Goal: Use online tool/utility: Utilize a website feature to perform a specific function

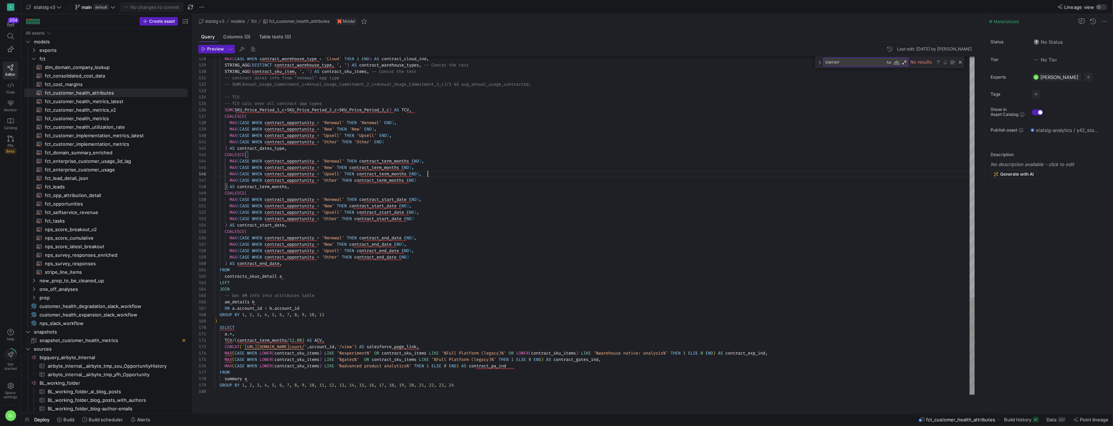
scroll to position [25, 113]
click at [842, 66] on textarea "owner" at bounding box center [854, 62] width 62 height 8
type textarea "MAX(CASE WHEN contract_opportunity = 'Other' THEN 'Other' END) ) AS contract_da…"
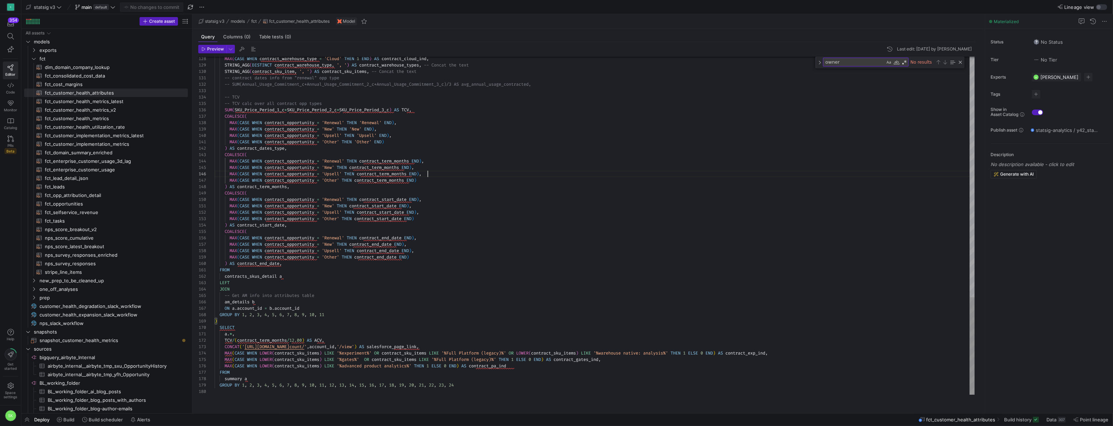
scroll to position [32, 213]
type textarea "am"
type textarea "FROM contracts_skus_detail a LEFT JOIN -- Get AM info into attributes table am_…"
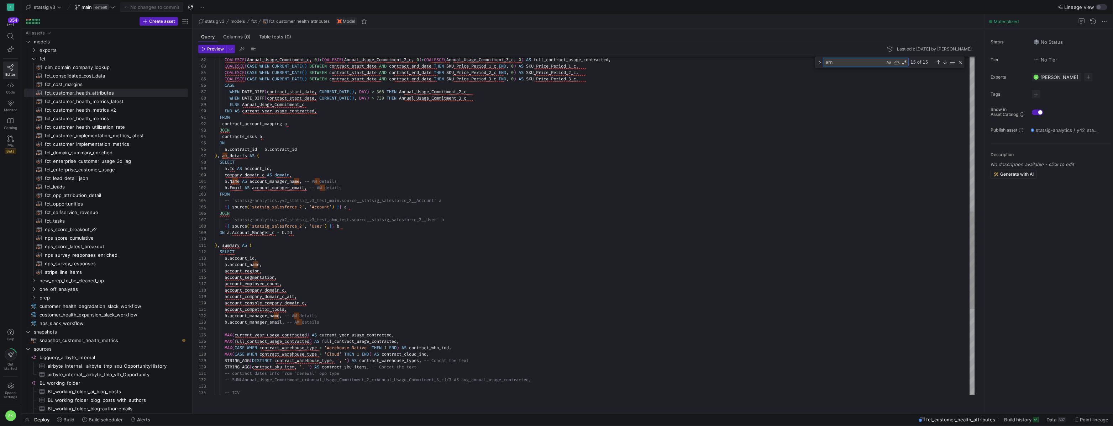
type textarea "am"
click at [293, 164] on div "MAX ( CASE WHEN contract_warehouse_type = 'Cloud' THEN 1 END ) AS contract_clou…" at bounding box center [595, 105] width 760 height 1171
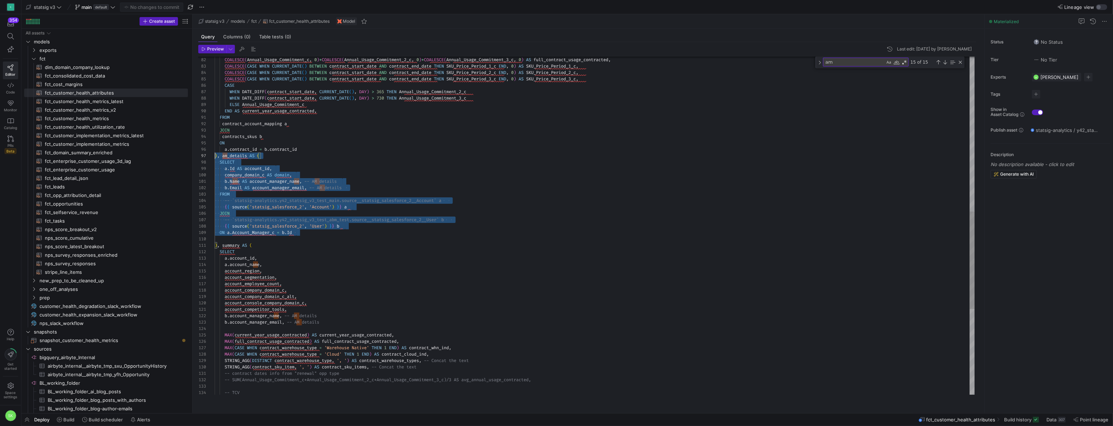
scroll to position [38, 0]
drag, startPoint x: 300, startPoint y: 241, endPoint x: 210, endPoint y: 162, distance: 119.8
click at [215, 162] on div "MAX ( CASE WHEN contract_warehouse_type = 'Cloud' THEN 1 END ) AS contract_clou…" at bounding box center [595, 105] width 760 height 1171
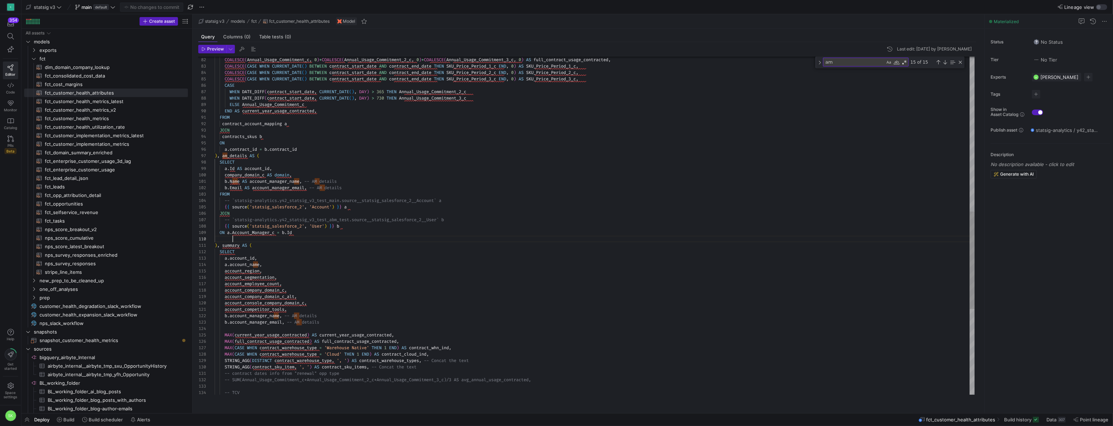
click at [246, 246] on div "MAX ( CASE WHEN contract_warehouse_type = 'Cloud' THEN 1 END ) AS contract_clou…" at bounding box center [595, 105] width 760 height 1171
click at [220, 246] on div "MAX ( CASE WHEN contract_warehouse_type = 'Cloud' THEN 1 END ) AS contract_clou…" at bounding box center [595, 105] width 760 height 1171
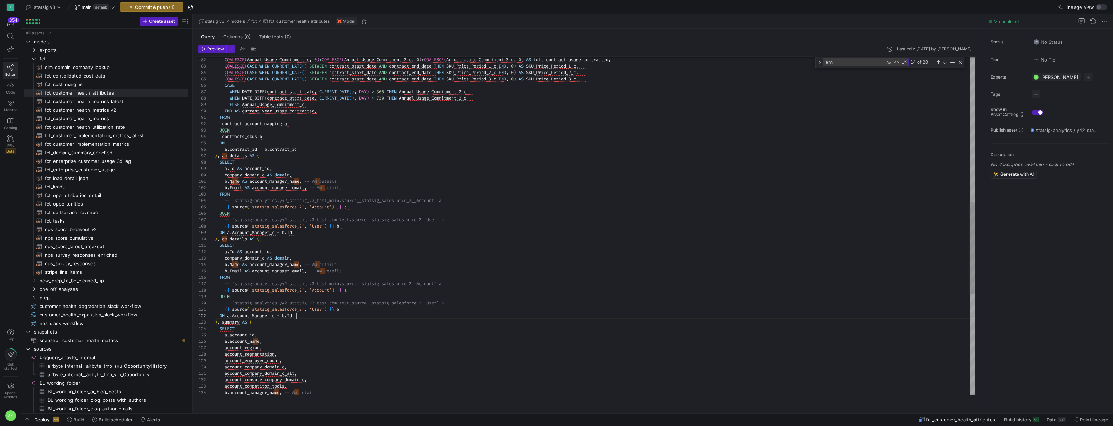
click at [229, 247] on div "account_console_company_domain_c , account_competitor_tools , b . account_manag…" at bounding box center [595, 143] width 760 height 1247
click at [269, 247] on div "account_console_company_domain_c , account_competitor_tools , b . account_manag…" at bounding box center [595, 143] width 760 height 1247
drag, startPoint x: 272, startPoint y: 273, endPoint x: 289, endPoint y: 273, distance: 17.4
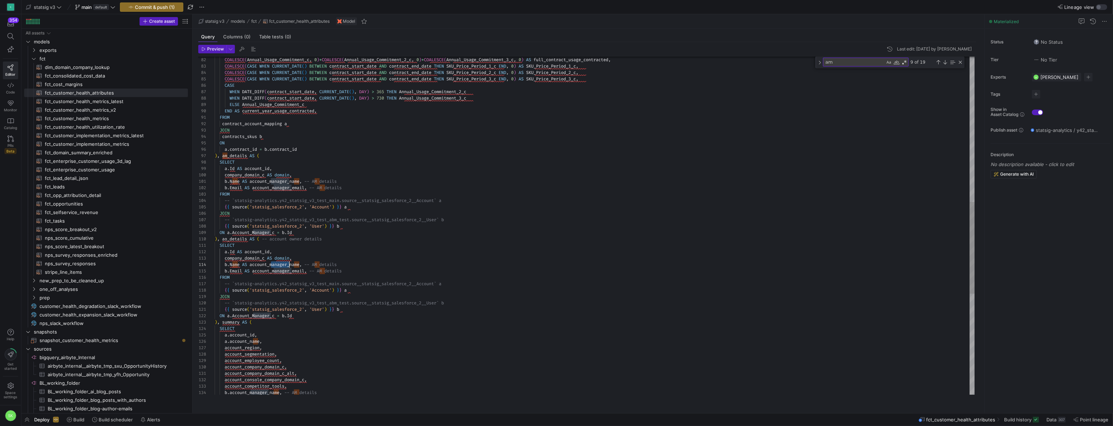
click at [289, 273] on div "account_console_company_domain_c , account_competitor_tools , b . account_manag…" at bounding box center [595, 143] width 760 height 1247
click at [274, 277] on div "account_console_company_domain_c , account_competitor_tools , b . account_manag…" at bounding box center [595, 143] width 760 height 1247
drag, startPoint x: 293, startPoint y: 278, endPoint x: 276, endPoint y: 278, distance: 17.4
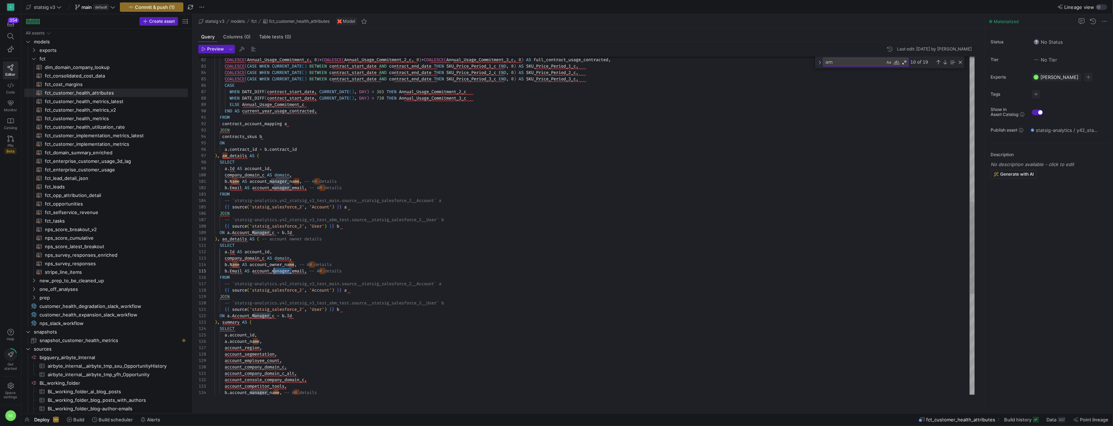
click at [276, 278] on div "account_console_company_domain_c , account_competitor_tools , b . account_manag…" at bounding box center [595, 143] width 760 height 1247
click at [400, 249] on div "account_console_company_domain_c , account_competitor_tools , b . account_manag…" at bounding box center [595, 143] width 760 height 1247
click at [394, 133] on div at bounding box center [556, 213] width 1113 height 426
drag, startPoint x: 191, startPoint y: 113, endPoint x: 293, endPoint y: 148, distance: 107.9
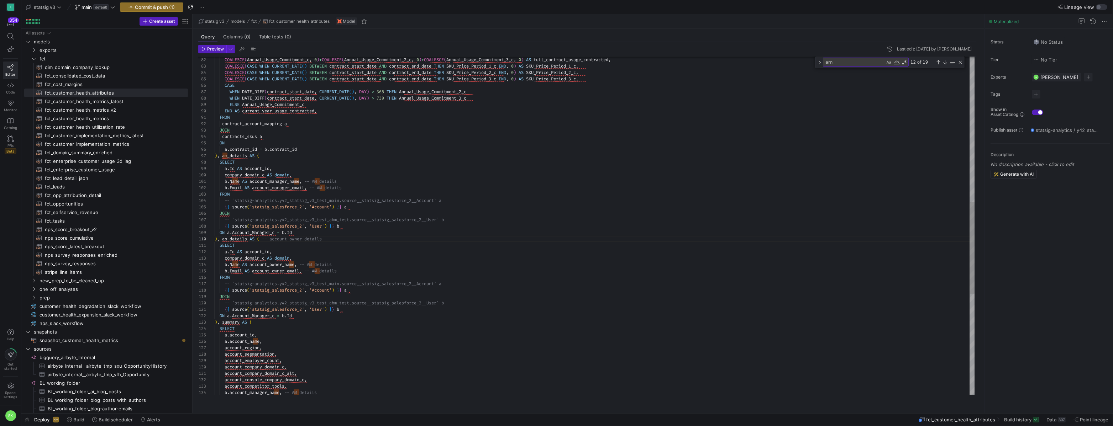
click at [293, 148] on as-split "Create asset Drag here to set row groups Drag here to set column labels Group 1…" at bounding box center [566, 213] width 1091 height 399
click at [13, 36] on icon at bounding box center [10, 36] width 6 height 6
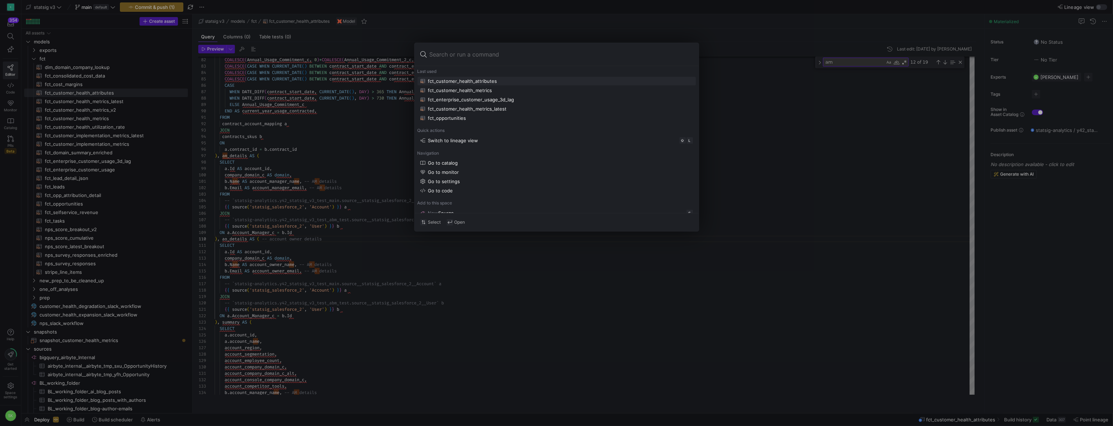
click at [320, 206] on div at bounding box center [556, 213] width 1113 height 426
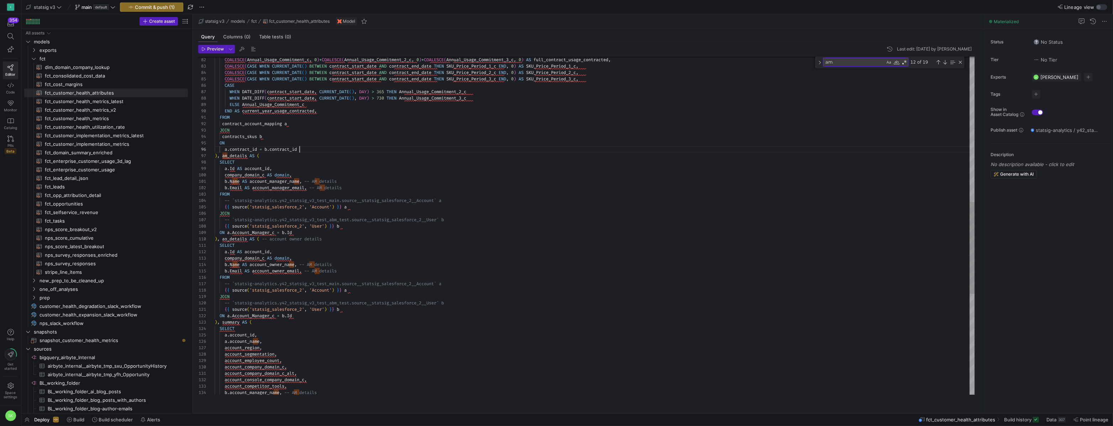
type textarea "FROM contract_account_mapping a JOIN contracts_skus b ON a.contract_id = b.cont…"
click at [321, 155] on div "account_console_company_domain_c , account_competitor_tools , b . account_manag…" at bounding box center [595, 143] width 760 height 1247
